Goal: Check status: Check status

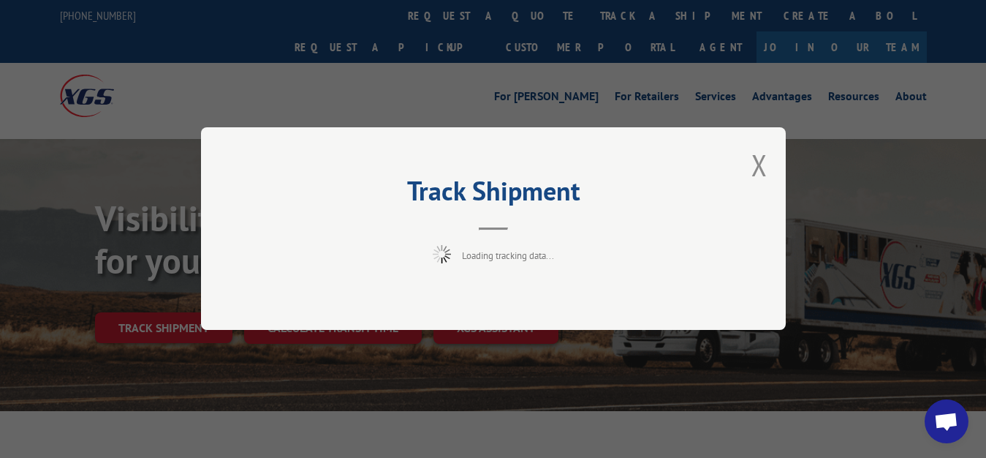
scroll to position [75, 0]
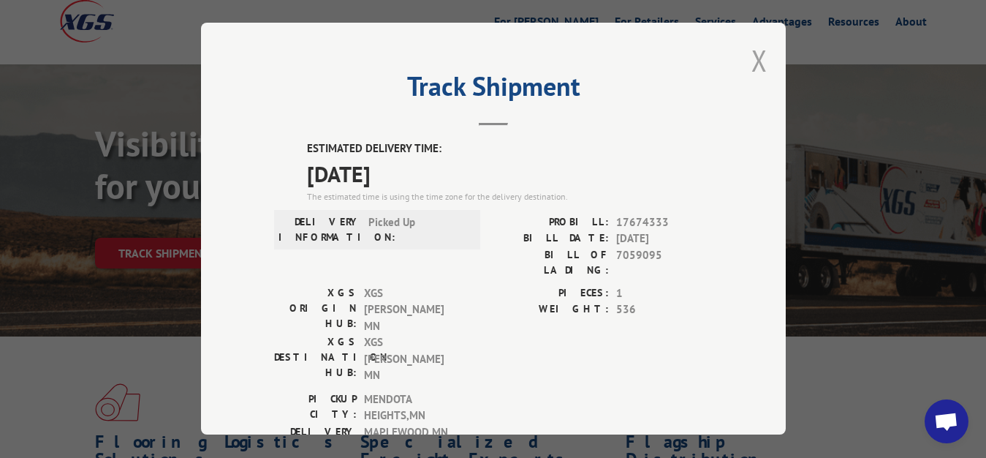
click at [751, 56] on button "Close modal" at bounding box center [759, 60] width 16 height 39
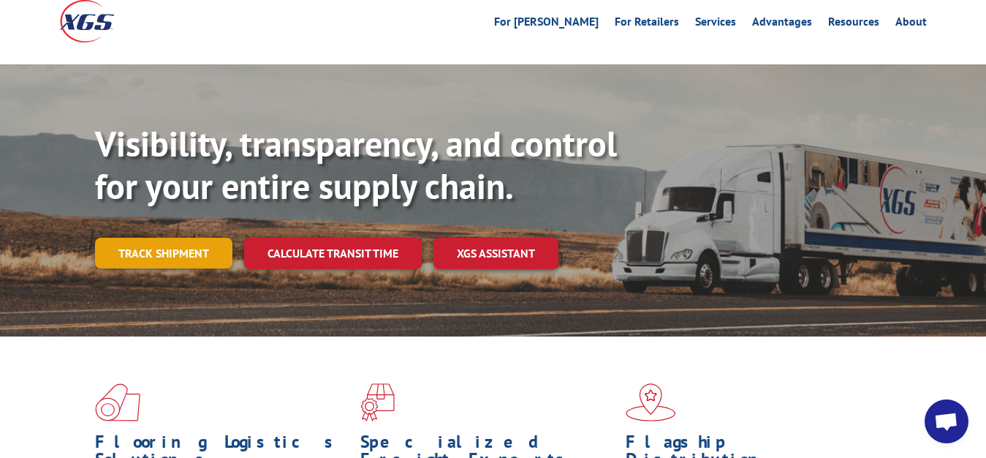
click at [180, 238] on link "Track shipment" at bounding box center [163, 253] width 137 height 31
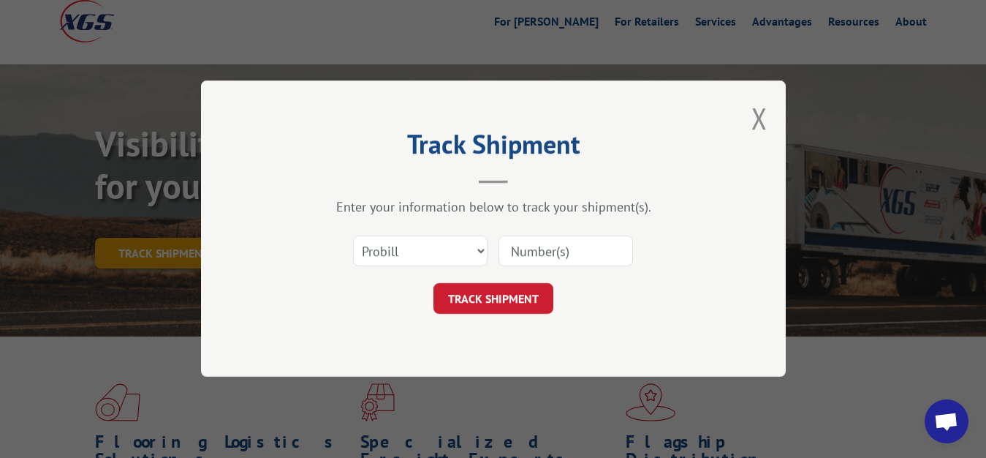
scroll to position [0, 0]
click at [348, 246] on div "Select category... Probill BOL PO" at bounding box center [493, 251] width 439 height 48
click at [353, 236] on select "Select category... Probill BOL PO" at bounding box center [420, 251] width 135 height 31
select select "bol"
click option "BOL" at bounding box center [0, 0] width 0 height 0
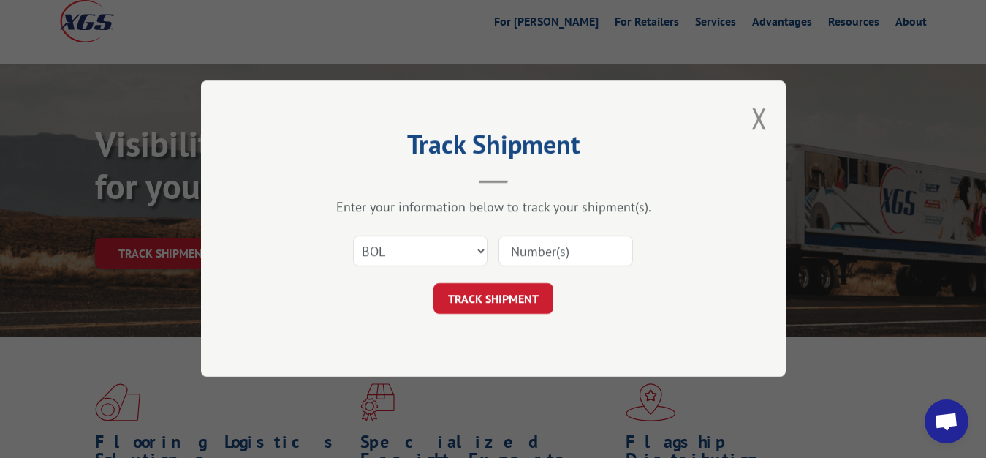
drag, startPoint x: 604, startPoint y: 251, endPoint x: 604, endPoint y: 238, distance: 12.4
click at [604, 247] on input at bounding box center [566, 251] width 135 height 31
type input "7059094"
click button "TRACK SHIPMENT" at bounding box center [493, 299] width 120 height 31
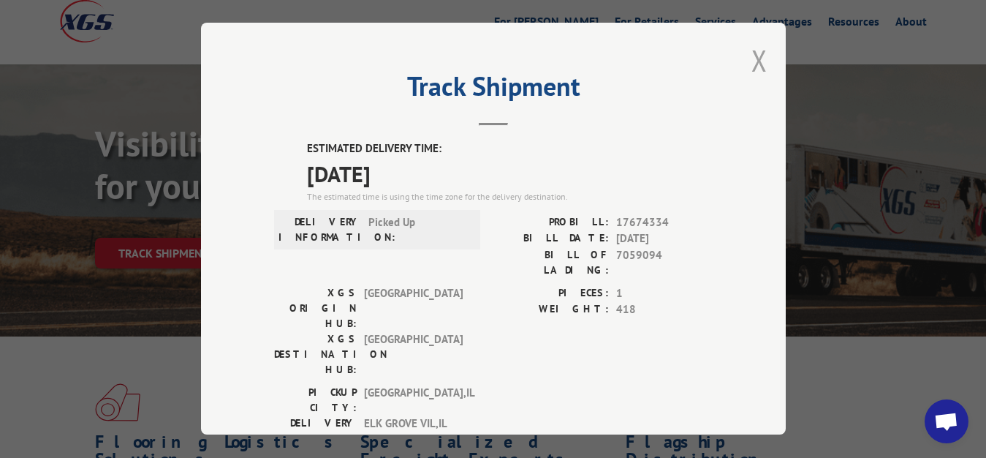
click at [751, 57] on button "Close modal" at bounding box center [759, 60] width 16 height 39
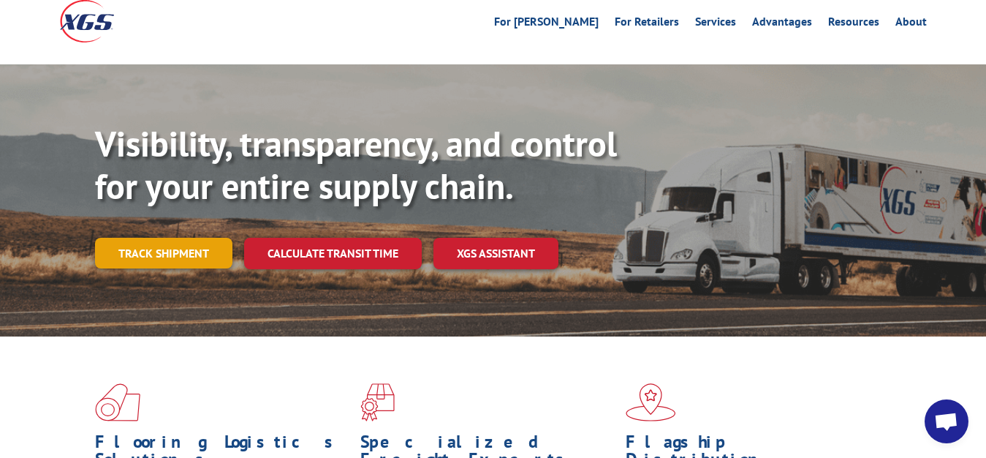
click at [146, 238] on link "Track shipment" at bounding box center [163, 253] width 137 height 31
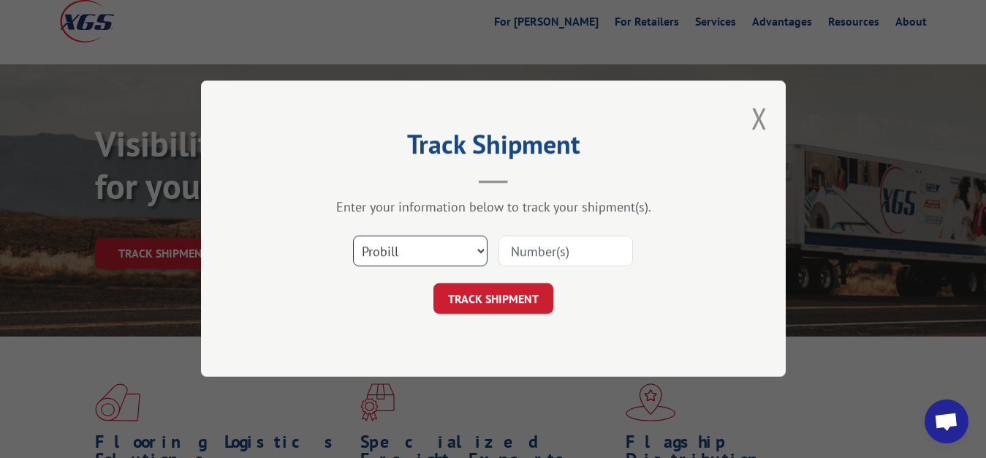
click at [353, 236] on select "Select category... Probill BOL PO" at bounding box center [420, 251] width 135 height 31
select select "bol"
click option "BOL" at bounding box center [0, 0] width 0 height 0
drag, startPoint x: 536, startPoint y: 250, endPoint x: 536, endPoint y: 186, distance: 63.6
click at [537, 243] on input at bounding box center [566, 251] width 135 height 31
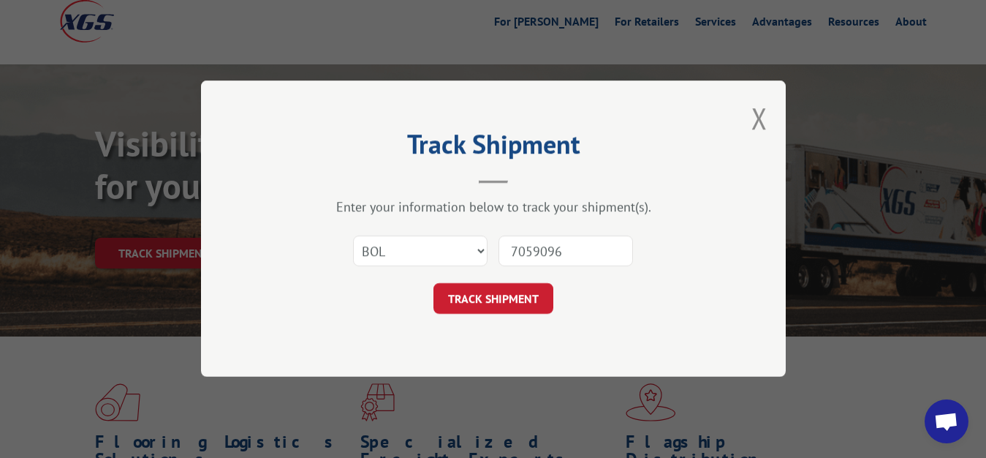
type input "7059096"
click button "TRACK SHIPMENT" at bounding box center [493, 299] width 120 height 31
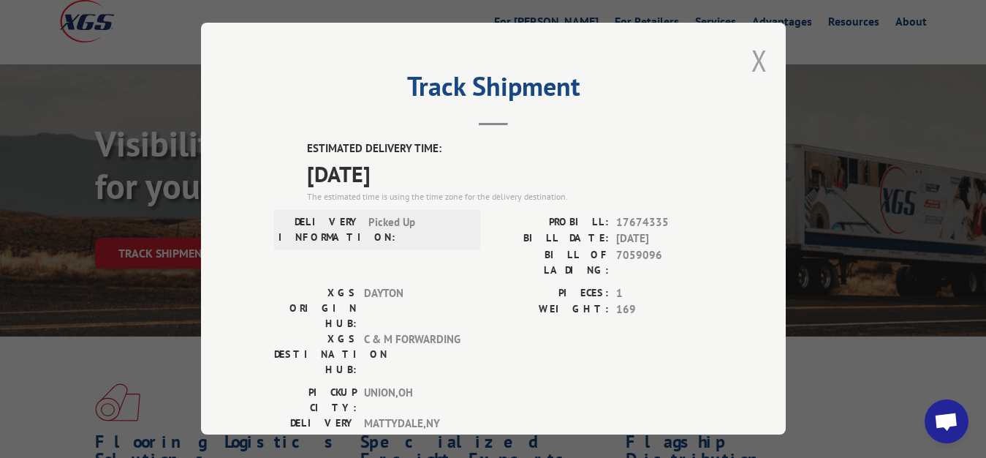
click at [751, 55] on button "Close modal" at bounding box center [759, 60] width 16 height 39
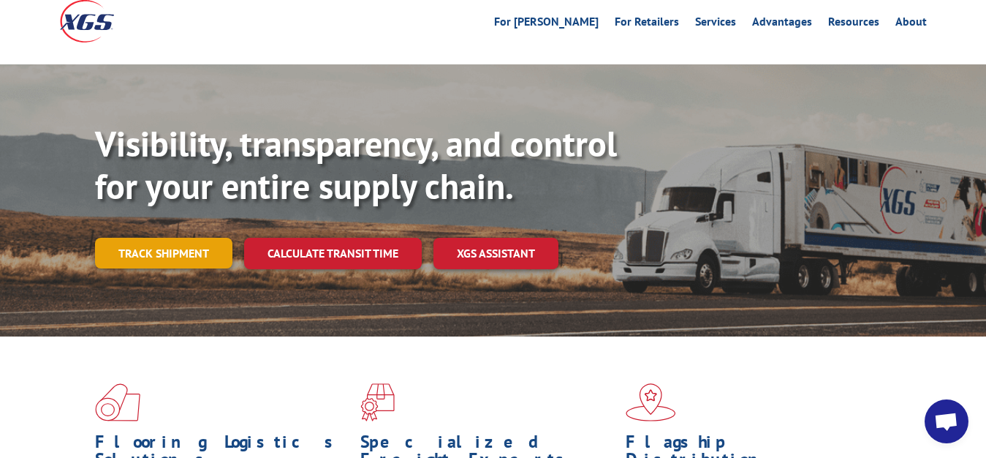
click at [193, 238] on link "Track shipment" at bounding box center [163, 253] width 137 height 31
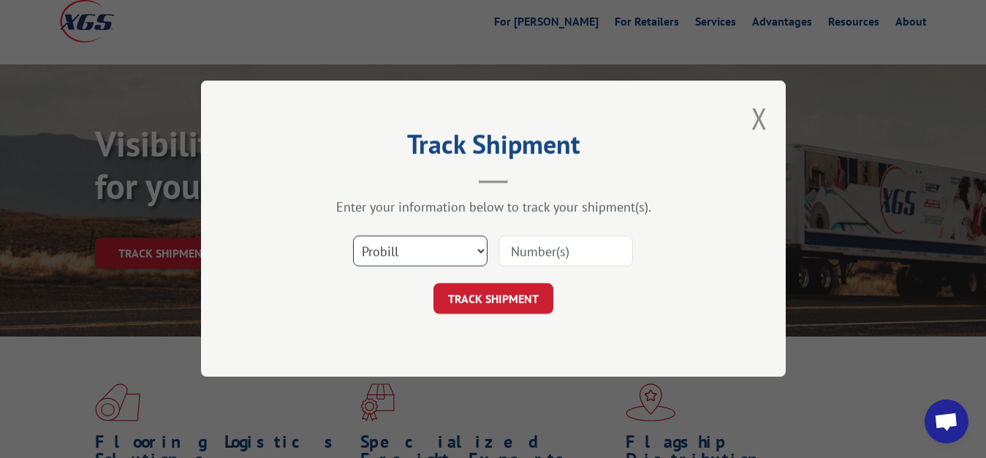
click at [353, 236] on select "Select category... Probill BOL PO" at bounding box center [420, 251] width 135 height 31
select select "bol"
click option "BOL" at bounding box center [0, 0] width 0 height 0
drag, startPoint x: 531, startPoint y: 250, endPoint x: 531, endPoint y: 240, distance: 10.3
click at [531, 247] on input at bounding box center [566, 251] width 135 height 31
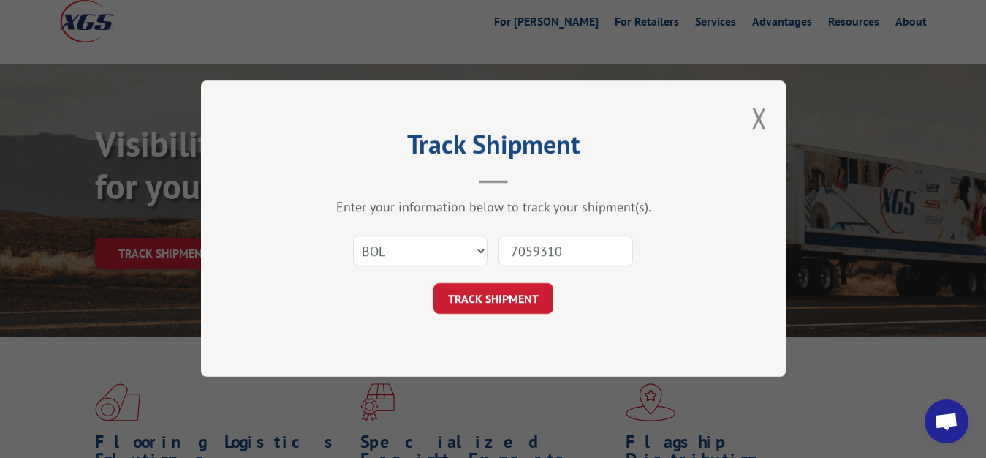
type input "7059310"
click button "TRACK SHIPMENT" at bounding box center [493, 299] width 120 height 31
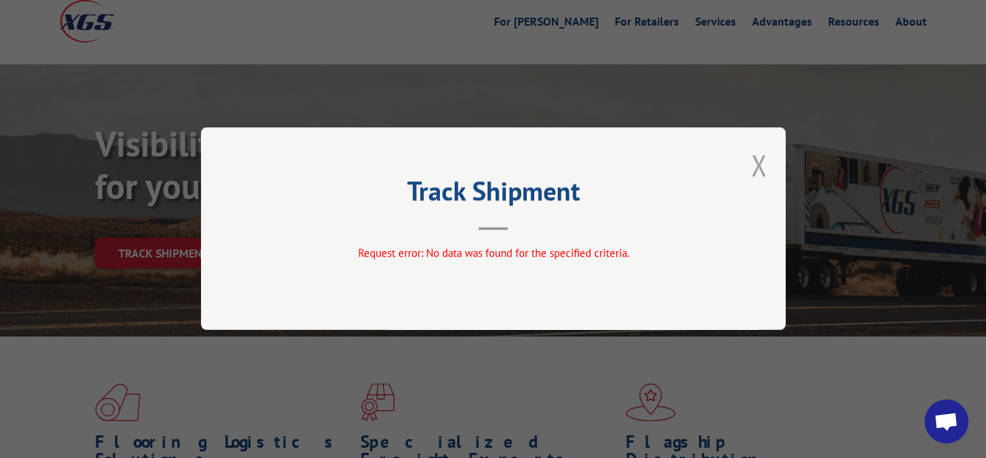
click at [763, 163] on button "Close modal" at bounding box center [759, 164] width 16 height 39
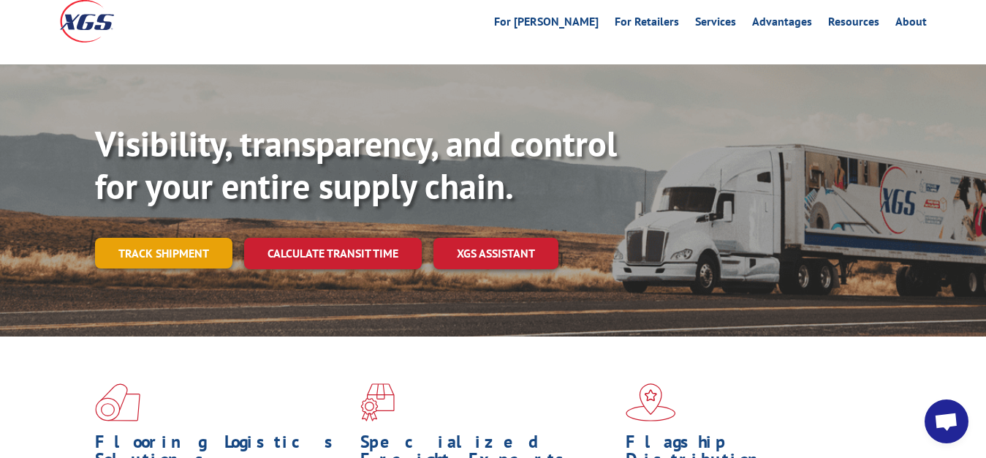
click at [204, 238] on link "Track shipment" at bounding box center [163, 253] width 137 height 31
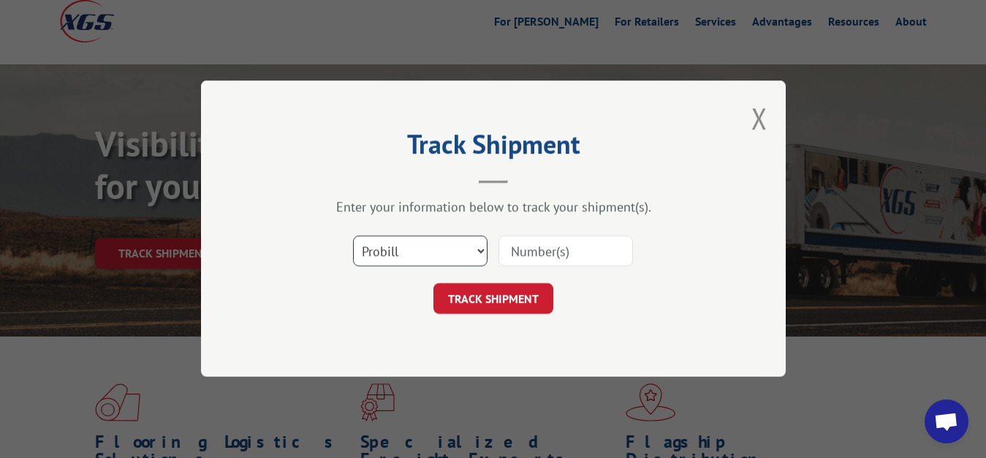
click at [353, 236] on select "Select category... Probill BOL PO" at bounding box center [420, 251] width 135 height 31
select select "bol"
click option "BOL" at bounding box center [0, 0] width 0 height 0
drag, startPoint x: 539, startPoint y: 256, endPoint x: 540, endPoint y: 246, distance: 9.6
click at [539, 254] on input at bounding box center [566, 251] width 135 height 31
